Goal: Task Accomplishment & Management: Use online tool/utility

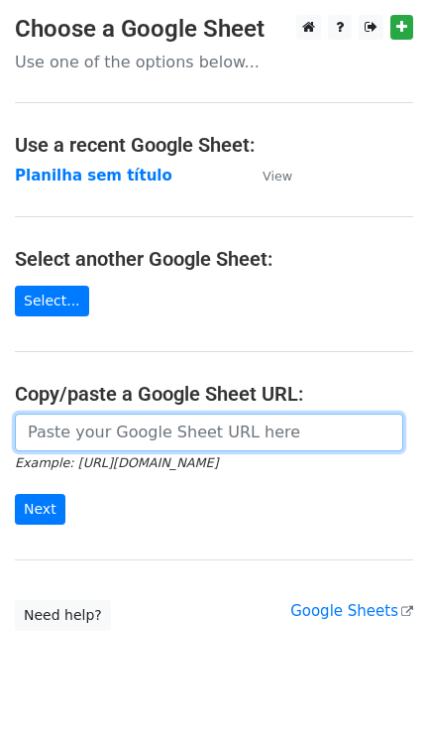
click at [173, 440] on input "url" at bounding box center [209, 433] width 389 height 38
paste input "[PERSON_NAME][EMAIL_ADDRESS][DOMAIN_NAME] [PERSON_NAME][DOMAIN_NAME][EMAIL_ADDR…"
type input "[PERSON_NAME][EMAIL_ADDRESS][DOMAIN_NAME] [PERSON_NAME][DOMAIN_NAME][EMAIL_ADDR…"
click at [88, 430] on input "url" at bounding box center [209, 433] width 389 height 38
paste input "[URL][DOMAIN_NAME]"
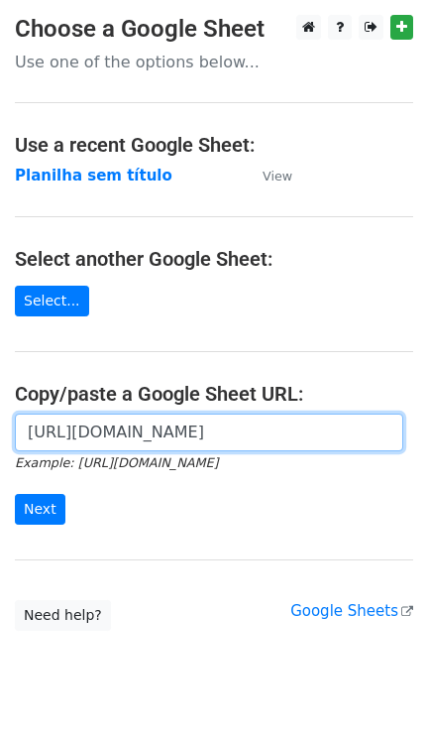
scroll to position [0, 438]
type input "[URL][DOMAIN_NAME]"
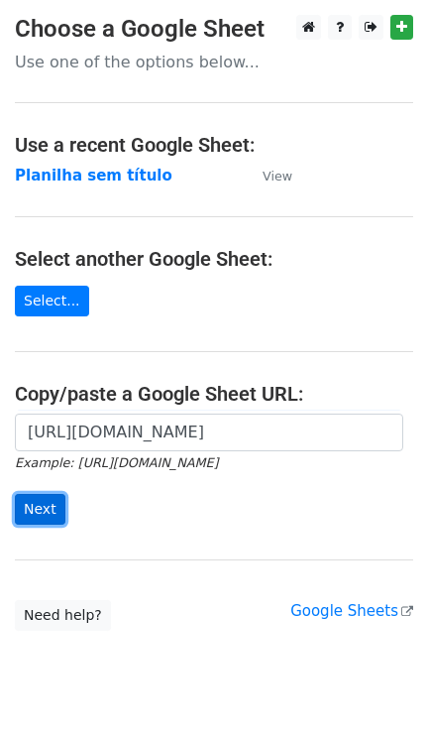
click at [46, 520] on input "Next" at bounding box center [40, 509] width 51 height 31
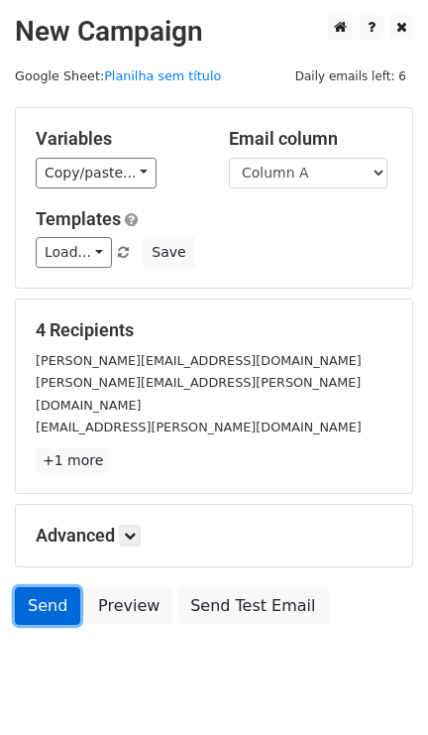
click at [57, 595] on link "Send" at bounding box center [47, 606] width 65 height 38
click at [36, 596] on link "Send" at bounding box center [47, 606] width 65 height 38
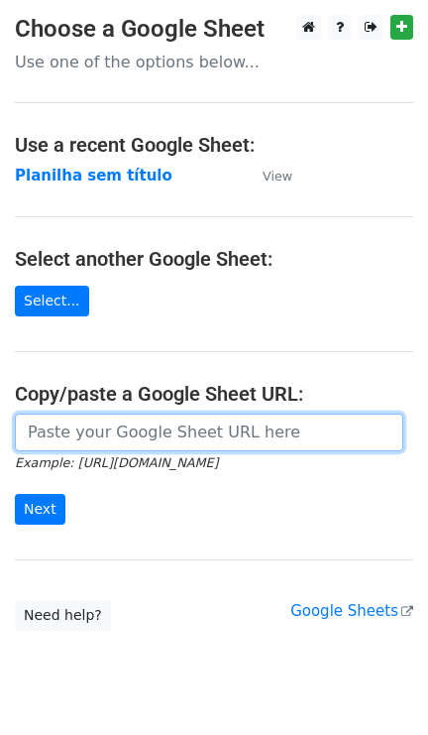
click at [139, 438] on input "url" at bounding box center [209, 433] width 389 height 38
paste input "[URL][DOMAIN_NAME]"
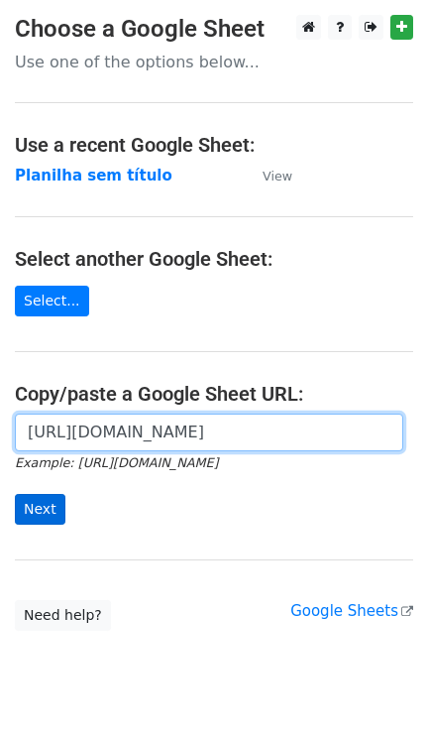
type input "https://docs.google.com/spreadsheets/d/11dGfEbGc57YceTrmeJPNe1kg2RUhHsyv8kR8EpL…"
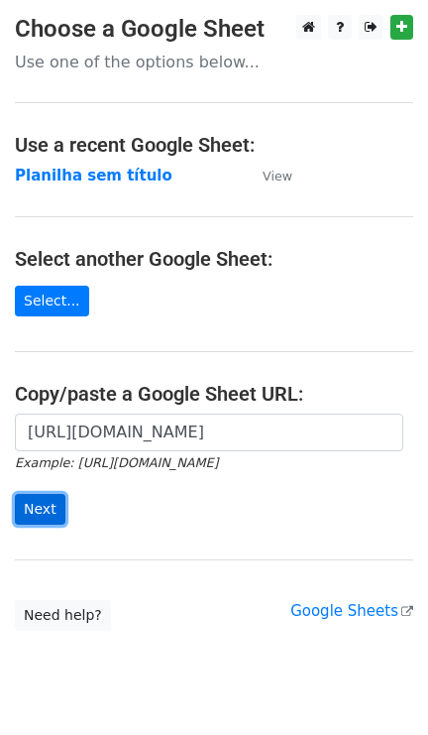
scroll to position [0, 0]
click at [50, 502] on input "Next" at bounding box center [40, 509] width 51 height 31
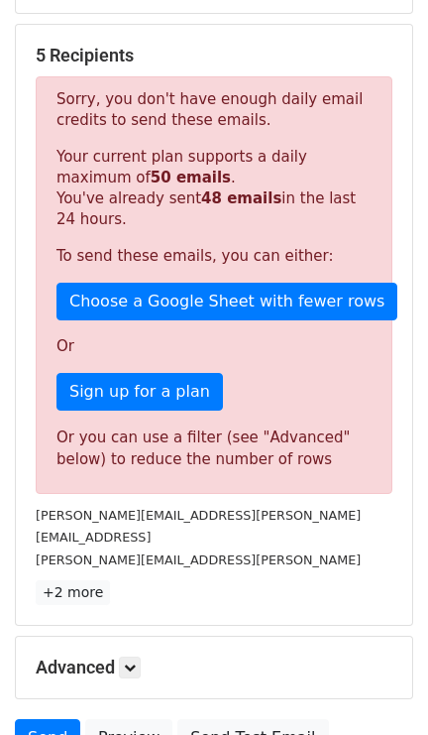
scroll to position [473, 0]
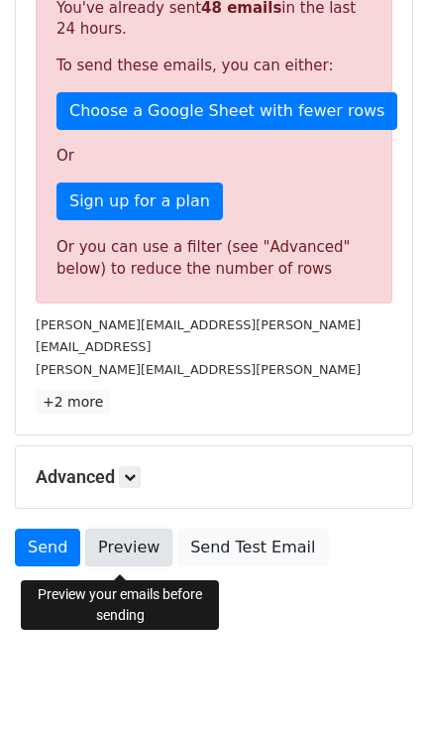
click at [139, 555] on link "Preview" at bounding box center [128, 548] width 87 height 38
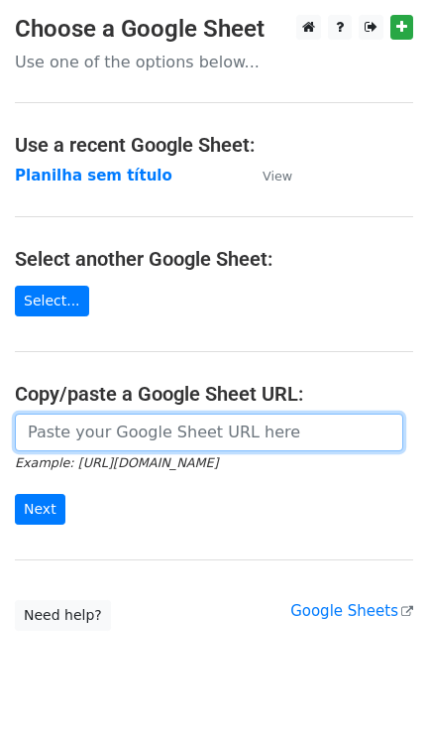
click at [140, 448] on input "url" at bounding box center [209, 433] width 389 height 38
paste input "https://docs.google.com/spreadsheets/d/11dGfEbGc57YceTrmeJPNe1kg2RUhHsyv8kR8EpL…"
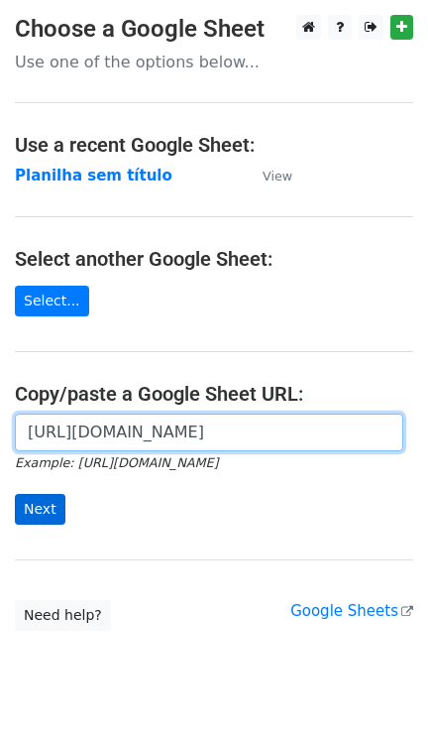
scroll to position [0, 438]
type input "https://docs.google.com/spreadsheets/d/11dGfEbGc57YceTrmeJPNe1kg2RUhHsyv8kR8EpL…"
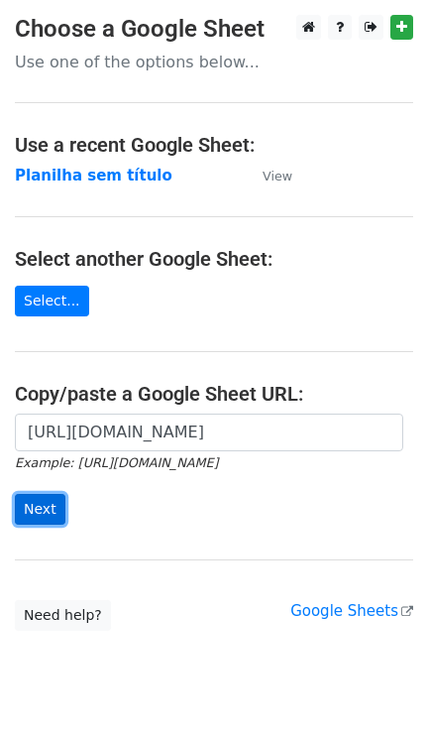
scroll to position [0, 0]
click at [40, 498] on input "Next" at bounding box center [40, 509] width 51 height 31
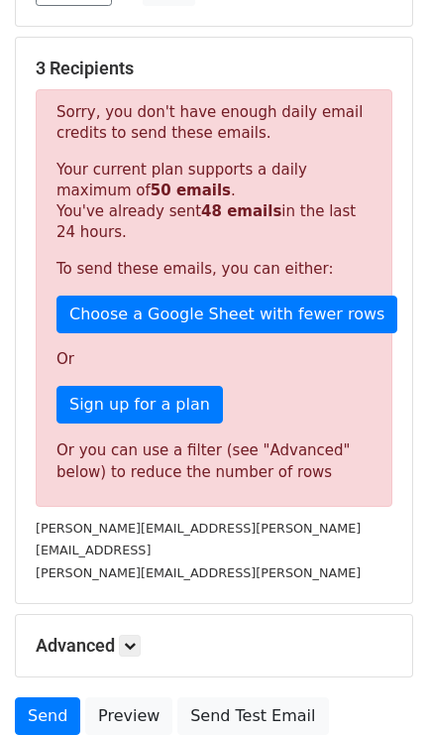
scroll to position [264, 0]
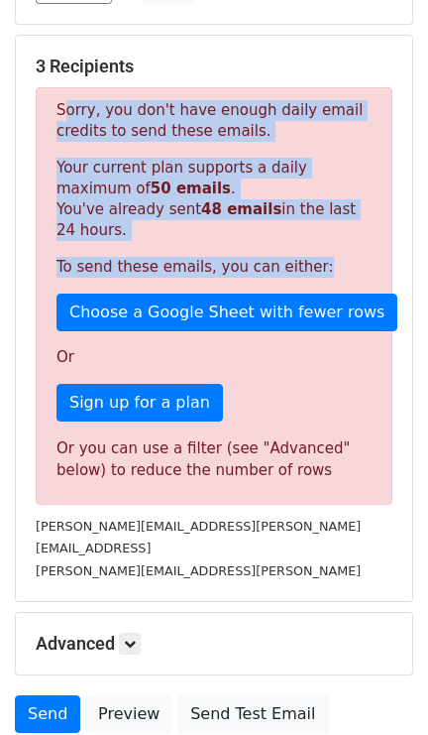
drag, startPoint x: 52, startPoint y: 116, endPoint x: 323, endPoint y: 264, distance: 309.4
click at [323, 264] on div "Sorry, you don't have enough daily email credits to send these emails. Your cur…" at bounding box center [214, 296] width 357 height 418
click at [323, 264] on p "To send these emails, you can either:" at bounding box center [214, 267] width 315 height 21
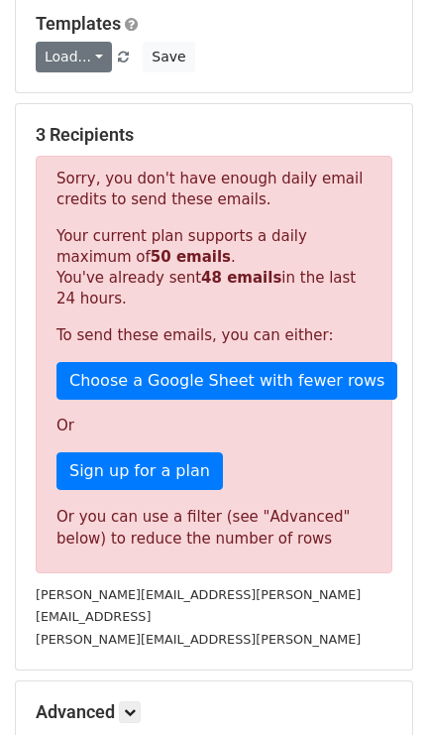
scroll to position [132, 0]
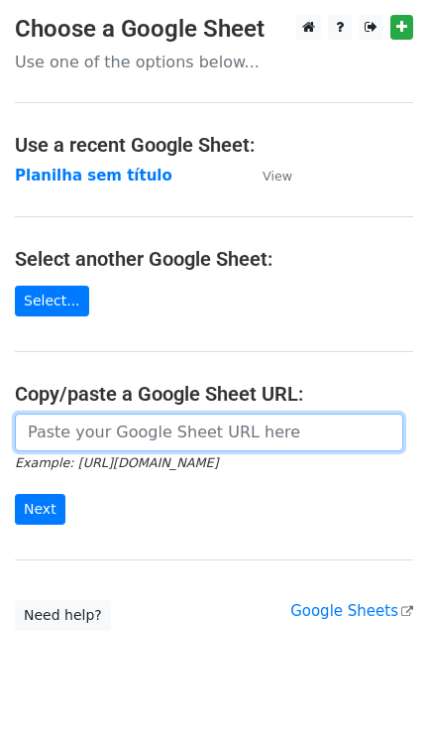
click at [160, 451] on input "url" at bounding box center [209, 433] width 389 height 38
paste input "https://docs.google.com/spreadsheets/d/11dGfEbGc57YceTrmeJPNe1kg2RUhHsyv8kR8EpL…"
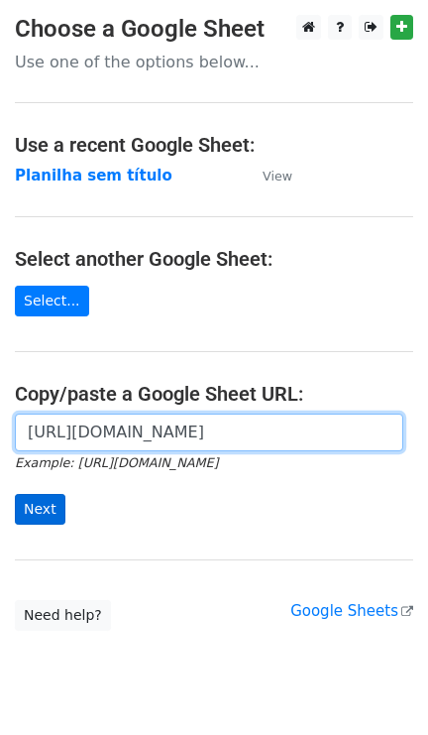
scroll to position [0, 438]
type input "https://docs.google.com/spreadsheets/d/11dGfEbGc57YceTrmeJPNe1kg2RUhHsyv8kR8EpL…"
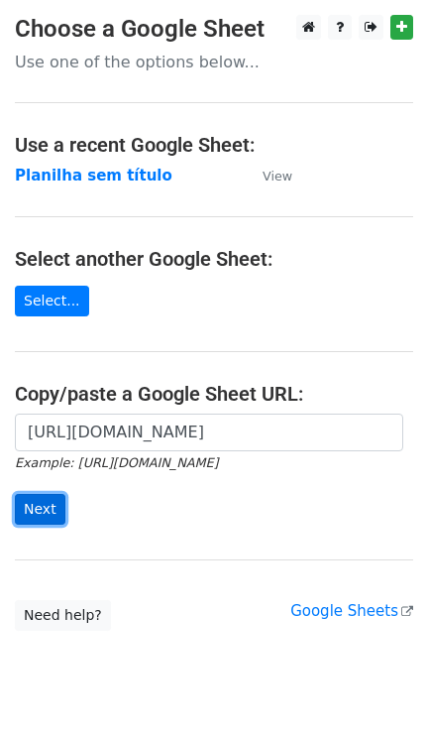
click at [44, 518] on input "Next" at bounding box center [40, 509] width 51 height 31
